Goal: Find specific page/section: Find specific page/section

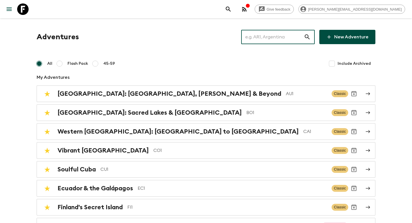
click at [257, 41] on input "text" at bounding box center [272, 37] width 63 height 16
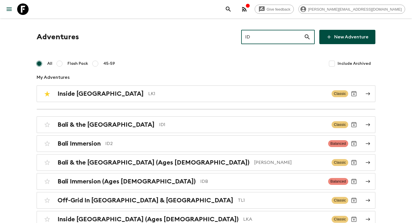
type input "ID1"
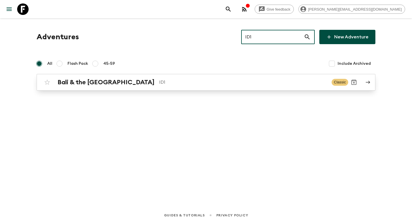
click at [209, 88] on link "Bali & the [GEOGRAPHIC_DATA] ID1 Classic" at bounding box center [206, 82] width 339 height 17
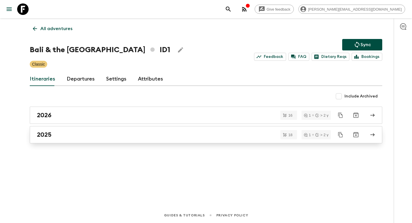
click at [58, 135] on div "2025" at bounding box center [200, 134] width 327 height 7
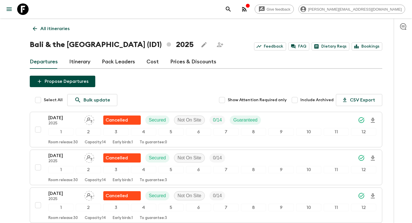
click at [74, 60] on link "Itinerary" at bounding box center [79, 62] width 21 height 14
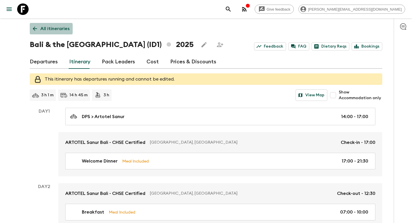
click at [43, 29] on p "All itineraries" at bounding box center [54, 28] width 29 height 7
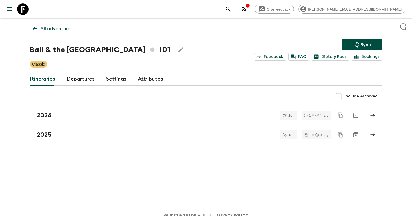
click at [52, 35] on div "All adventures Bali & the Gili Islands ID1 Sync Feedback FAQ Dietary Reqs Booki…" at bounding box center [206, 104] width 366 height 173
click at [52, 32] on p "All adventures" at bounding box center [56, 28] width 32 height 7
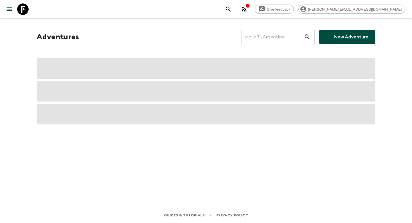
click at [268, 32] on input "text" at bounding box center [272, 37] width 63 height 16
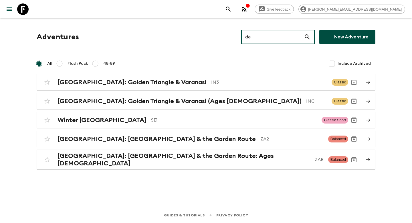
type input "d"
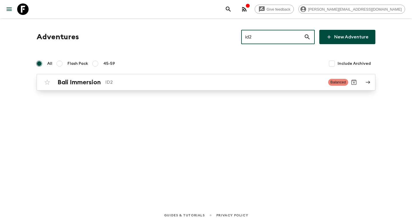
type input "id2"
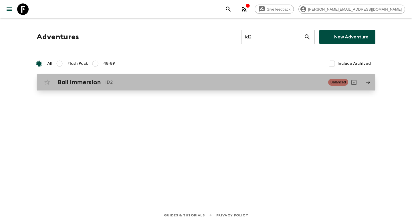
click at [202, 78] on div "Bali Immersion ID2 Balanced" at bounding box center [195, 81] width 307 height 11
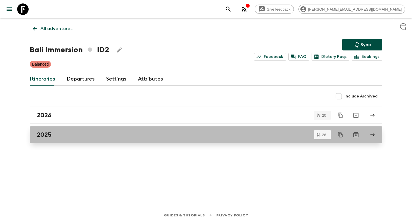
click at [115, 132] on div "2025" at bounding box center [200, 134] width 327 height 7
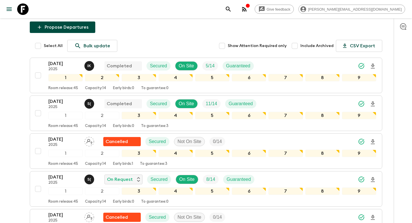
scroll to position [54, 0]
